Goal: Check status

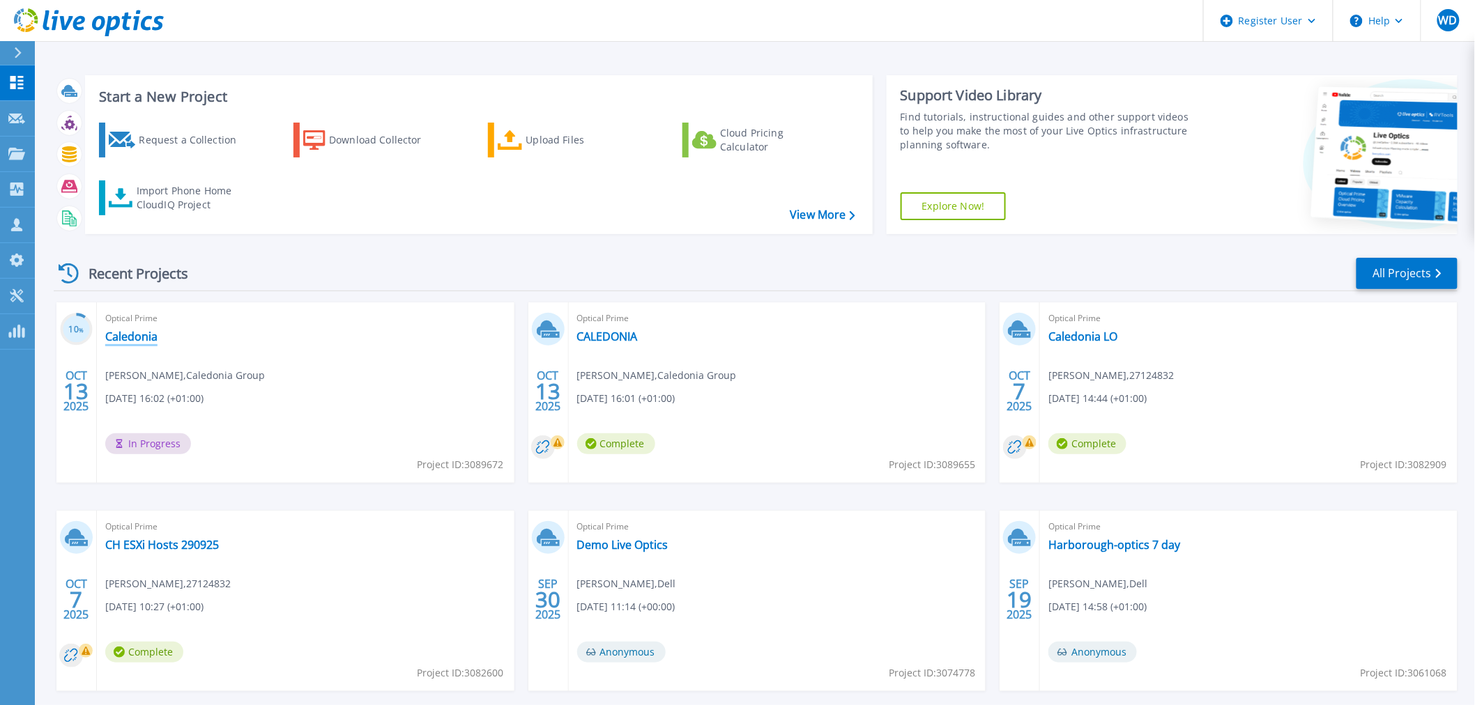
click at [145, 333] on link "Caledonia" at bounding box center [131, 337] width 52 height 14
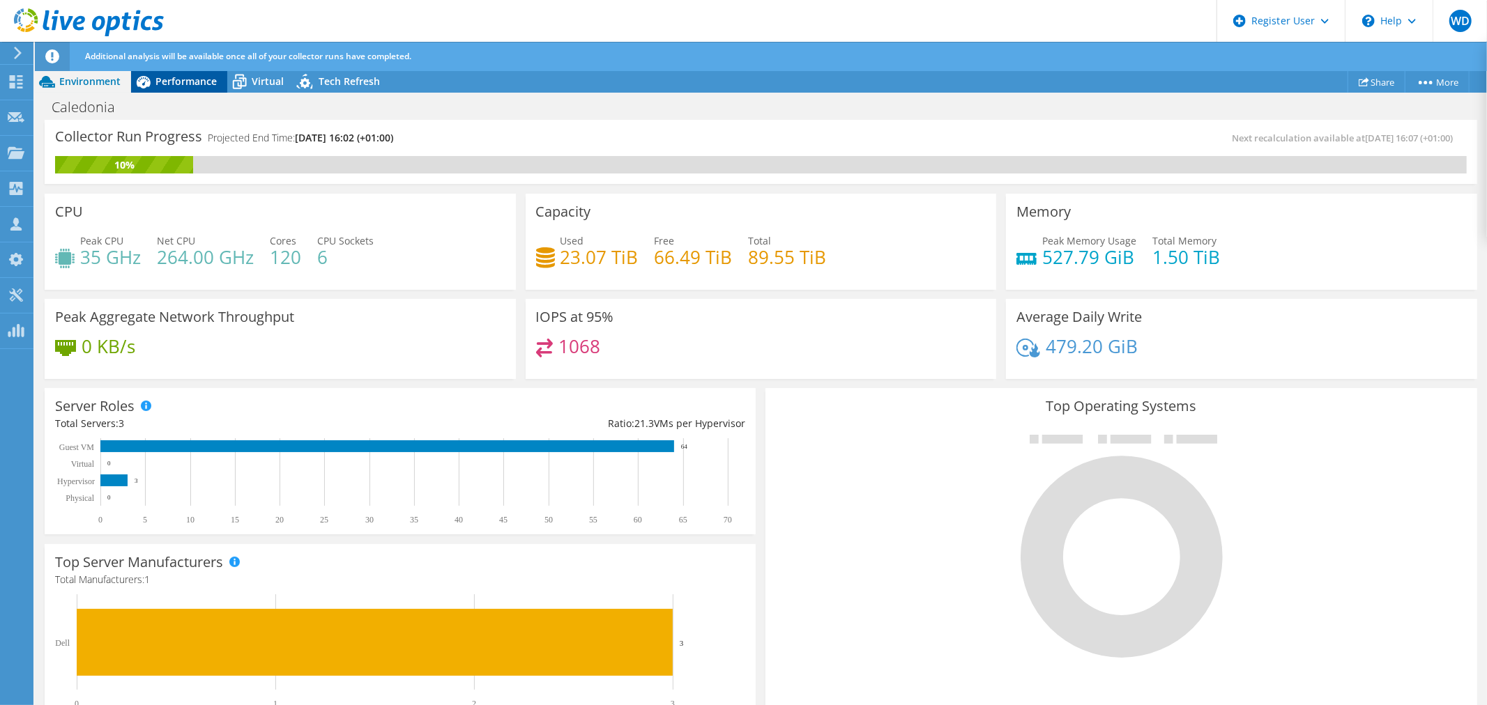
click at [189, 82] on span "Performance" at bounding box center [185, 81] width 61 height 13
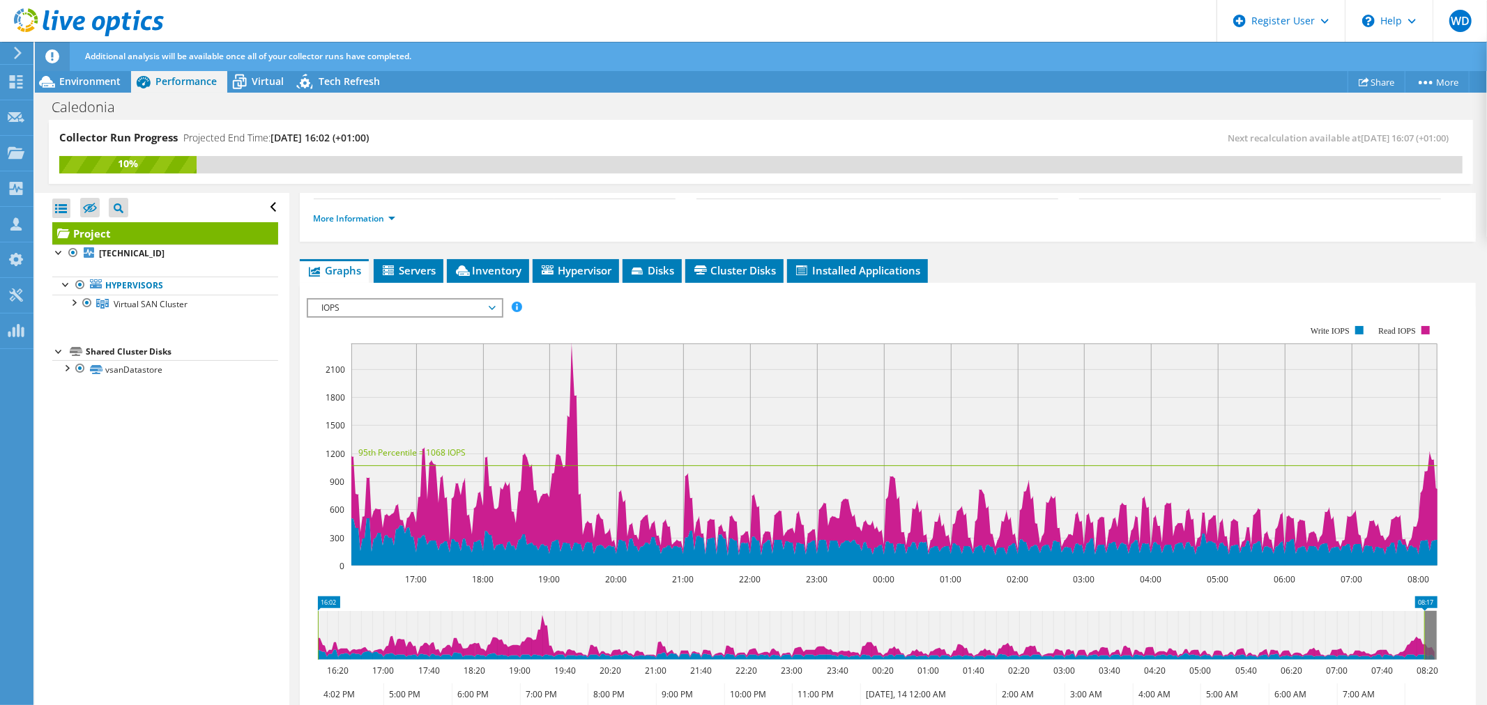
scroll to position [162, 0]
